Goal: Task Accomplishment & Management: Manage account settings

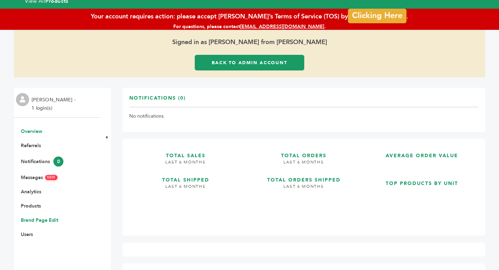
scroll to position [31, 0]
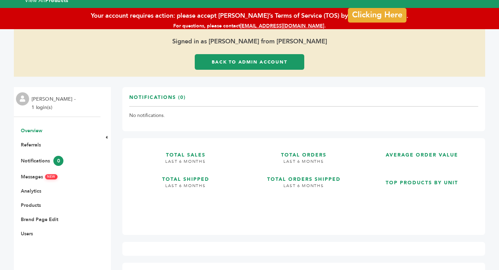
click at [40, 155] on ul "Overview Document Management (0) Expired/Missing (0) Expiring Soon (0) Countrie…" at bounding box center [57, 182] width 87 height 110
click at [38, 160] on link "Notifications 0" at bounding box center [42, 160] width 43 height 7
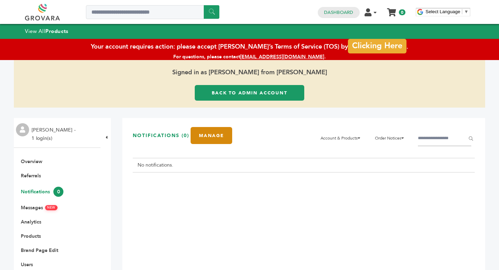
click at [215, 139] on link "Manage" at bounding box center [212, 135] width 42 height 17
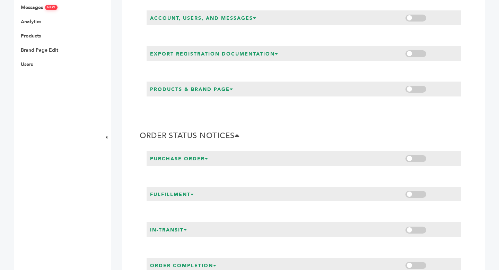
scroll to position [222, 0]
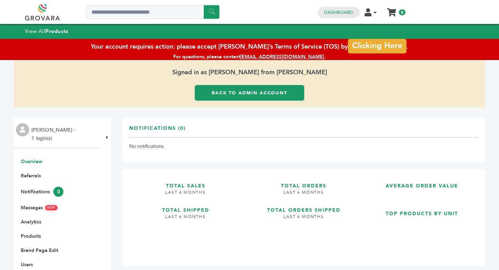
click at [272, 92] on link "Back to Admin Account" at bounding box center [250, 93] width 110 height 16
